Goal: Find specific page/section: Find specific page/section

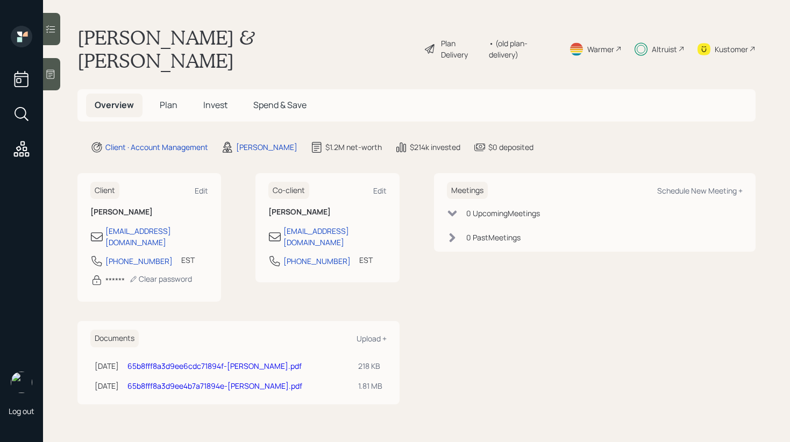
click at [223, 99] on span "Invest" at bounding box center [215, 105] width 24 height 12
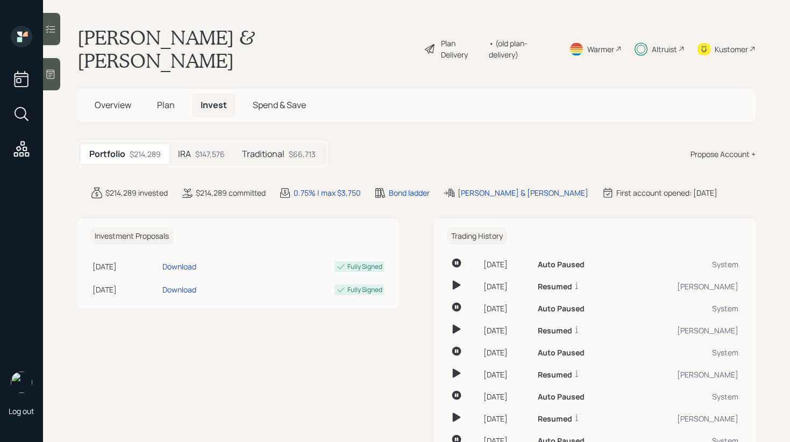
click at [51, 20] on div at bounding box center [51, 29] width 17 height 32
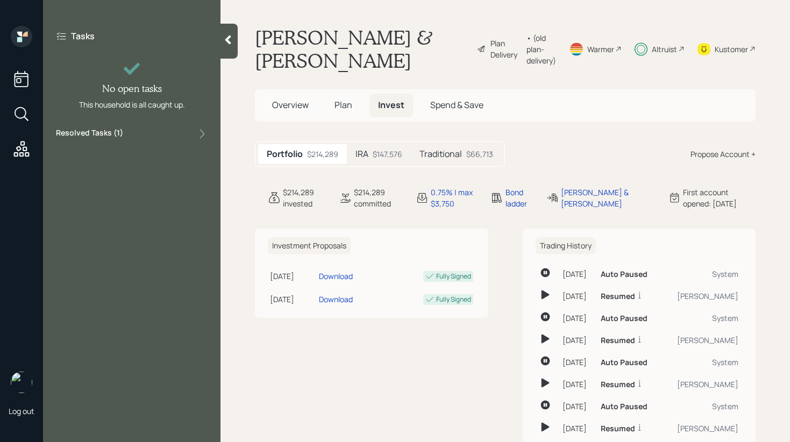
click at [165, 126] on div "Tasks No open tasks This household is all caught up. Resolved Tasks ( 1 )" at bounding box center [132, 85] width 178 height 119
click at [163, 130] on div "Resolved Tasks ( 1 )" at bounding box center [132, 133] width 152 height 13
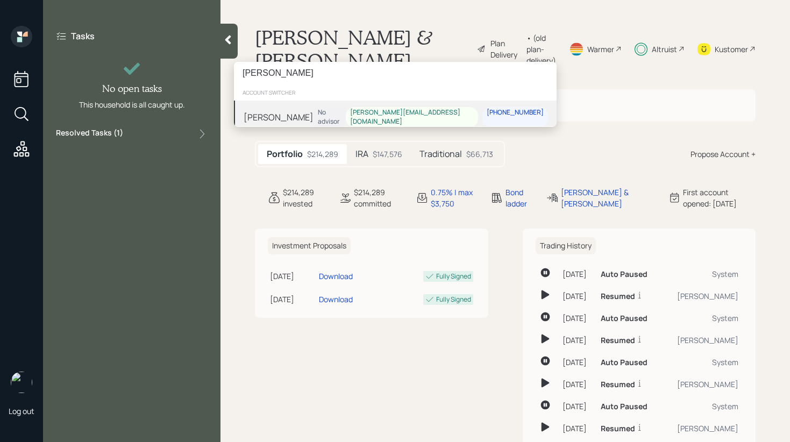
type input "B Bailey"
click at [287, 108] on div "Bob Bailey No advisor bob.bailey907@gmail.com 708-456-6789" at bounding box center [395, 117] width 323 height 33
